Goal: Task Accomplishment & Management: Manage account settings

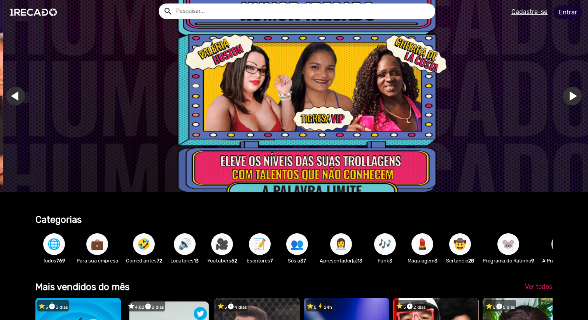
scroll to position [0, 1765]
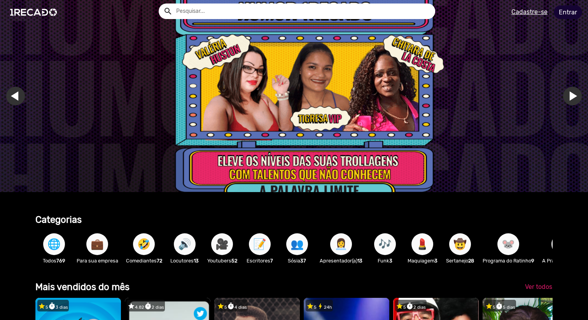
click at [567, 14] on link "Entrar" at bounding box center [568, 12] width 28 height 14
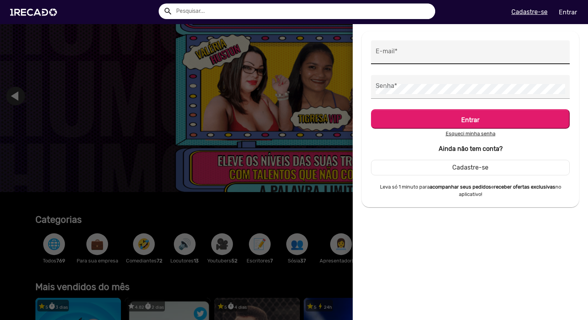
click at [482, 45] on div "E-mail *" at bounding box center [471, 52] width 190 height 24
click at [467, 52] on input "E-mail *" at bounding box center [471, 54] width 190 height 10
type input "[DOMAIN_NAME][EMAIL_ADDRESS][DOMAIN_NAME]"
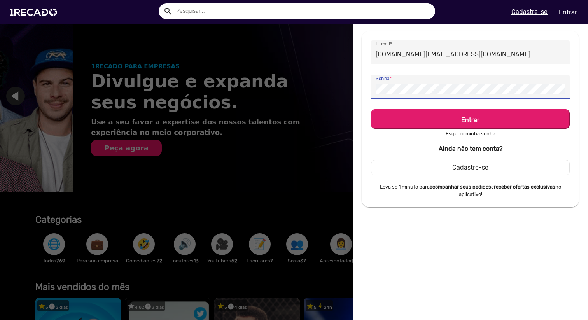
scroll to position [0, 588]
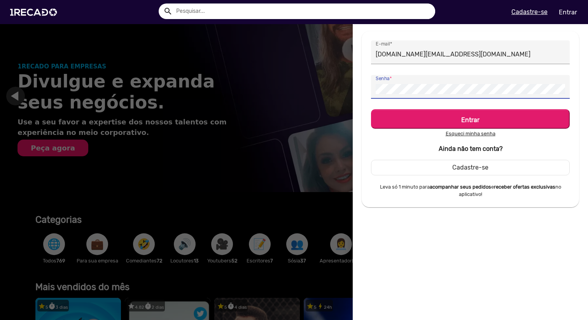
click at [371, 109] on button "Entrar" at bounding box center [470, 118] width 199 height 19
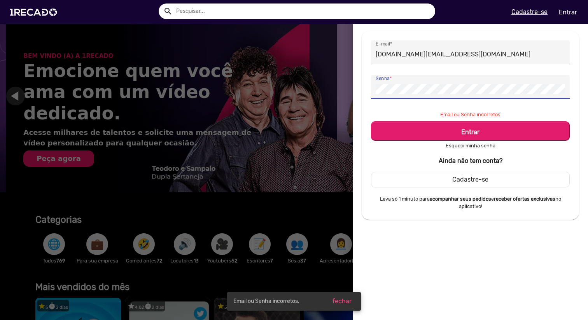
scroll to position [0, 1177]
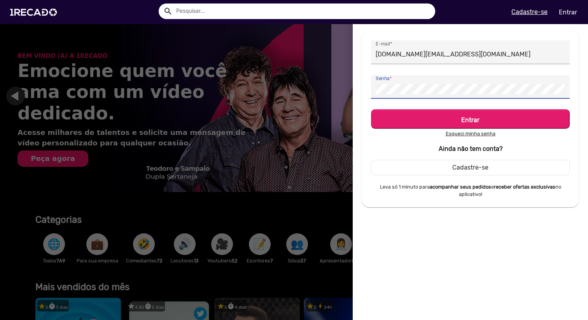
click at [371, 109] on button "Entrar" at bounding box center [470, 118] width 199 height 19
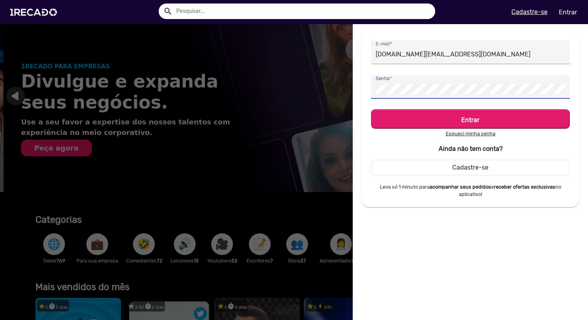
scroll to position [0, 588]
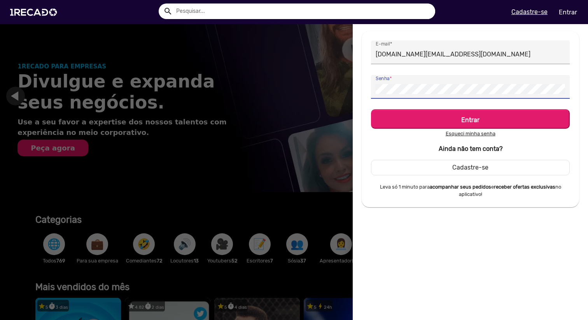
click at [371, 109] on button "Entrar" at bounding box center [470, 118] width 199 height 19
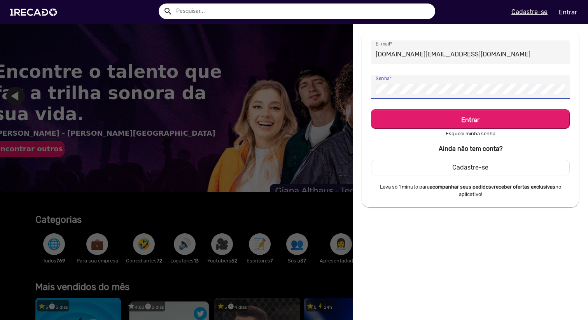
scroll to position [0, 0]
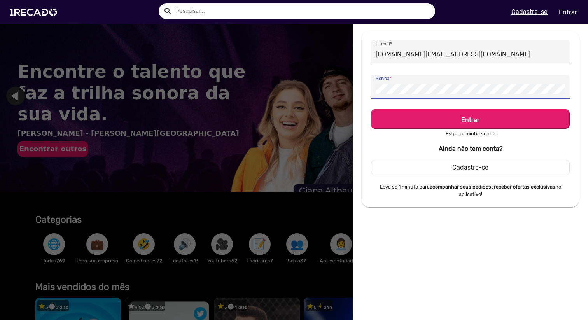
click at [371, 109] on button "Entrar" at bounding box center [470, 118] width 199 height 19
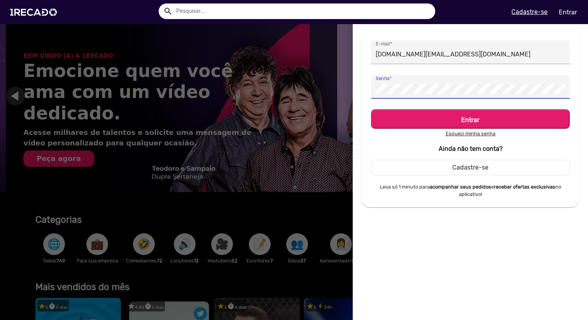
scroll to position [0, 1177]
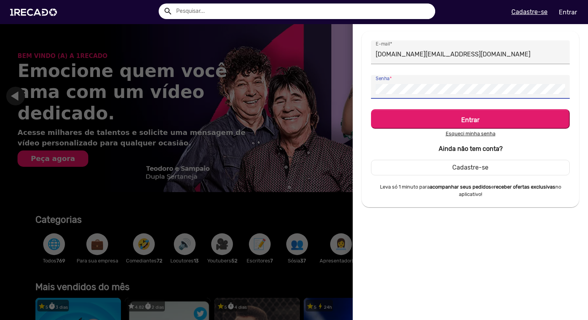
click at [371, 109] on button "Entrar" at bounding box center [470, 118] width 199 height 19
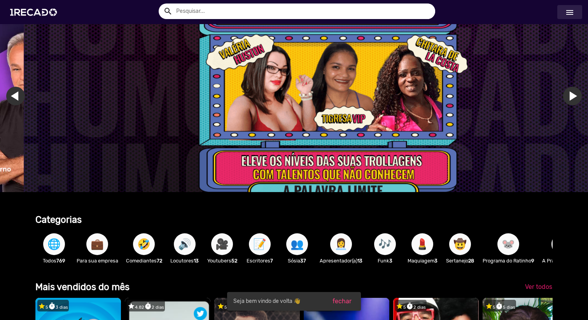
click at [571, 12] on mat-icon "menu" at bounding box center [569, 12] width 9 height 9
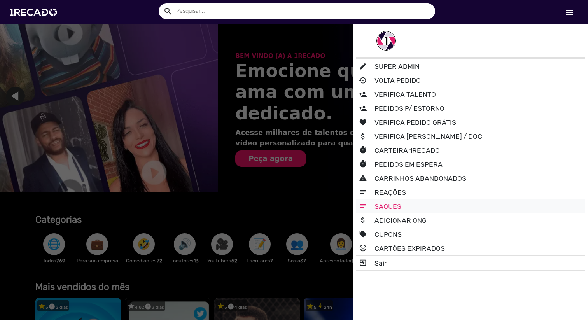
scroll to position [0, 300]
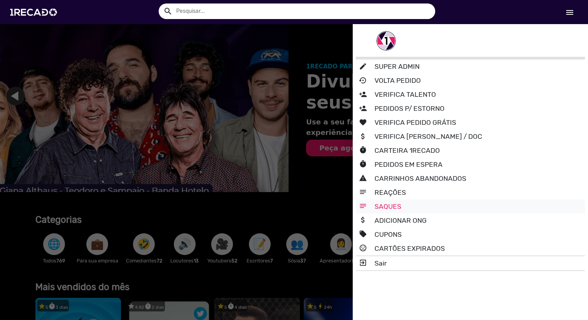
click at [413, 208] on link "notes SAQUES" at bounding box center [470, 207] width 229 height 14
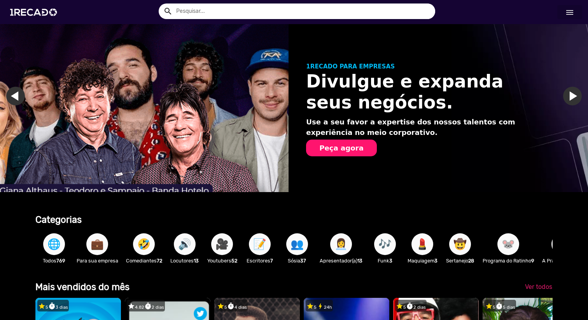
scroll to position [0, 0]
